Goal: Information Seeking & Learning: Learn about a topic

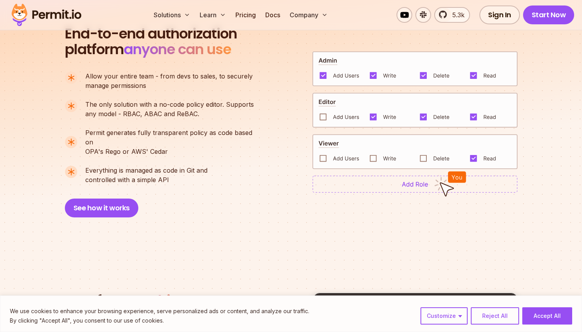
scroll to position [561, 0]
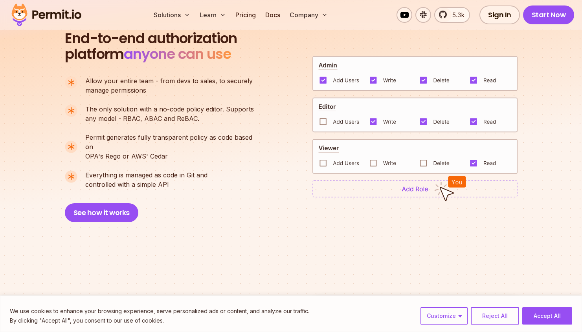
click at [319, 120] on img at bounding box center [414, 114] width 205 height 35
click at [326, 117] on img at bounding box center [414, 114] width 205 height 35
click at [324, 118] on img at bounding box center [414, 114] width 205 height 35
click at [321, 157] on img at bounding box center [414, 156] width 205 height 35
click at [385, 160] on img at bounding box center [414, 156] width 205 height 35
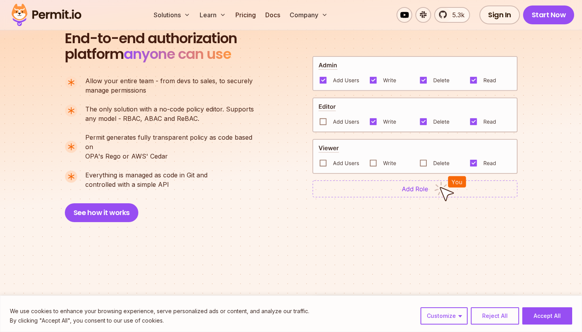
click at [431, 161] on img at bounding box center [414, 156] width 205 height 35
click at [202, 93] on p "Allow your entire team - from devs to sales, to securely manage permissions" at bounding box center [168, 85] width 167 height 19
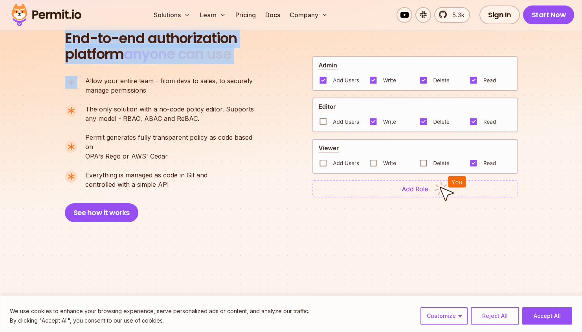
drag, startPoint x: 60, startPoint y: 42, endPoint x: 174, endPoint y: 74, distance: 119.1
click at [174, 74] on section "End-to-end authorization platform anyone can use A no-code authorization platfo…" at bounding box center [291, 117] width 582 height 286
click at [174, 74] on div "End-to-end authorization platform anyone can use A no-code authorization platfo…" at bounding box center [163, 127] width 196 height 192
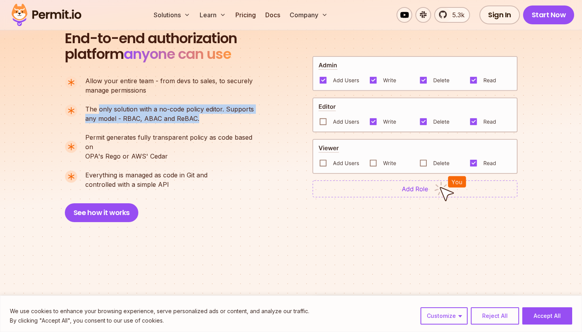
drag, startPoint x: 99, startPoint y: 110, endPoint x: 198, endPoint y: 118, distance: 98.6
click at [198, 118] on p "The only solution with a no-code policy editor. Supports any model - RBAC, ABAC…" at bounding box center [169, 114] width 169 height 19
drag, startPoint x: 119, startPoint y: 104, endPoint x: 216, endPoint y: 114, distance: 97.5
click at [216, 114] on p "The only solution with a no-code policy editor. Supports any model - RBAC, ABAC…" at bounding box center [169, 114] width 169 height 19
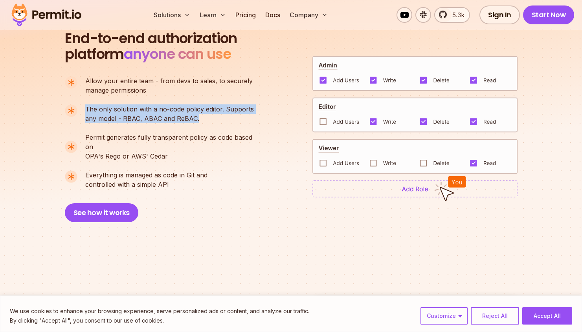
click at [216, 114] on p "The only solution with a no-code policy editor. Supports any model - RBAC, ABAC…" at bounding box center [169, 114] width 169 height 19
drag, startPoint x: 142, startPoint y: 120, endPoint x: 206, endPoint y: 125, distance: 64.6
click at [206, 125] on ul "Allow your entire team - from devs to sales, to securely manage permissions The…" at bounding box center [163, 132] width 196 height 113
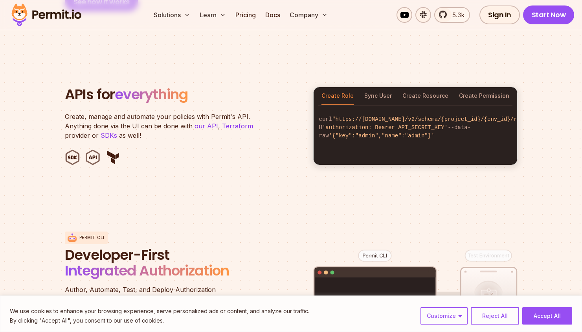
scroll to position [774, 0]
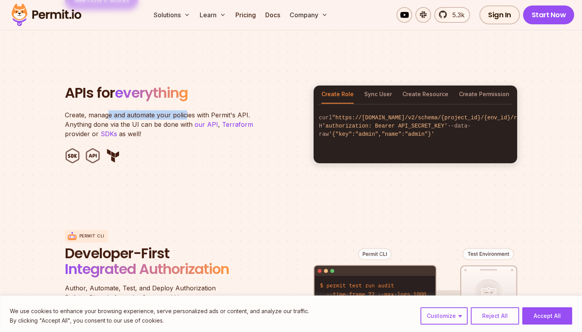
drag, startPoint x: 107, startPoint y: 104, endPoint x: 185, endPoint y: 109, distance: 78.0
click at [185, 110] on p "Create, manage and automate your policies with Permit's API. Anything done via …" at bounding box center [163, 124] width 196 height 28
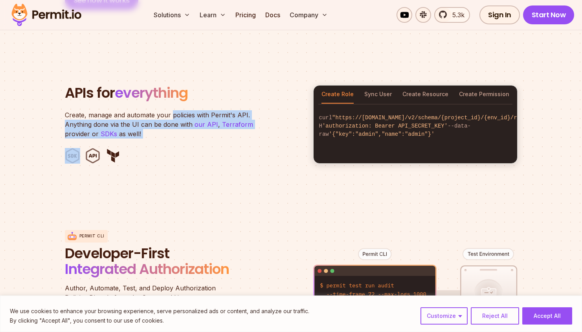
drag, startPoint x: 185, startPoint y: 109, endPoint x: 182, endPoint y: 132, distance: 23.4
click at [182, 132] on header "APIs for everything Create, manage and automate your policies with Permit's API…" at bounding box center [184, 124] width 239 height 79
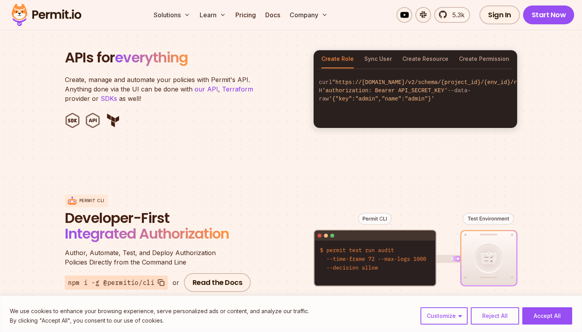
scroll to position [918, 0]
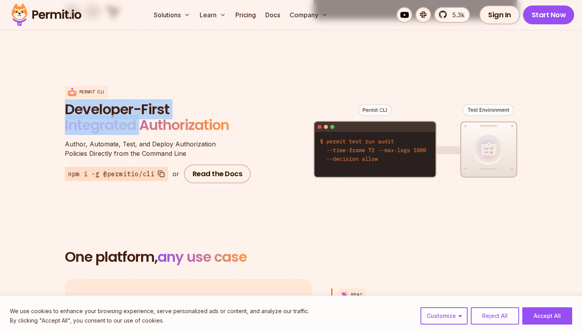
drag, startPoint x: 57, startPoint y: 105, endPoint x: 143, endPoint y: 110, distance: 87.0
click at [143, 110] on section "Permit CLI Developer-First Integrated Authorization Author, Automate, Test, and…" at bounding box center [291, 134] width 582 height 154
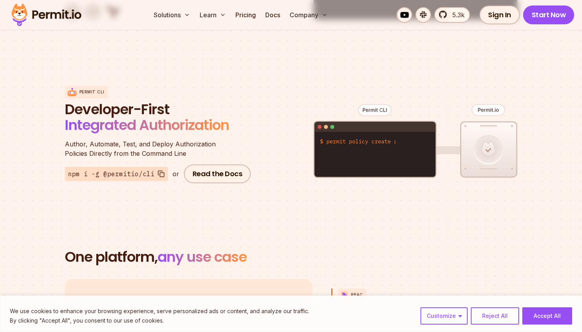
click at [213, 73] on div "Permit CLI Developer-First Integrated Authorization Author, Automate, Test, and…" at bounding box center [291, 134] width 453 height 154
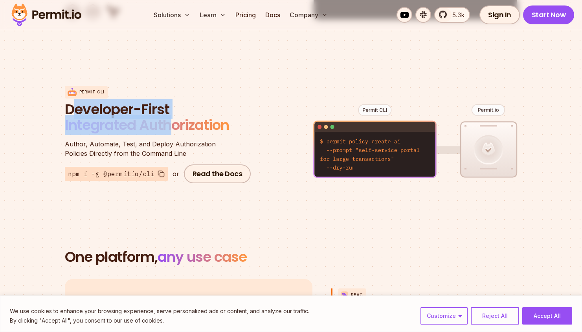
drag, startPoint x: 73, startPoint y: 94, endPoint x: 173, endPoint y: 106, distance: 100.6
click at [173, 106] on span "Developer-First Integrated Authorization" at bounding box center [159, 118] width 189 height 33
click at [173, 115] on span "Integrated Authorization" at bounding box center [147, 125] width 164 height 20
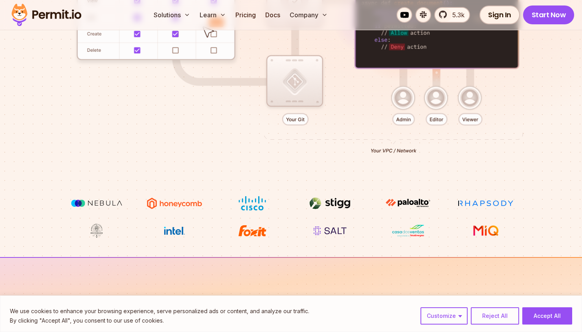
scroll to position [0, 0]
